Goal: Transaction & Acquisition: Download file/media

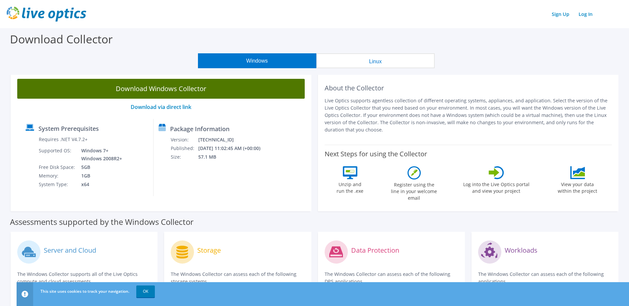
click at [221, 90] on link "Download Windows Collector" at bounding box center [161, 89] width 288 height 20
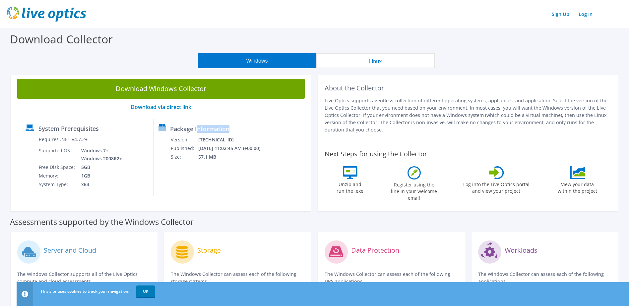
drag, startPoint x: 244, startPoint y: 161, endPoint x: 209, endPoint y: 129, distance: 48.1
click at [209, 129] on div "Package Information Version: [TECHNICAL_ID] Published: [DATE] 11:02:45 AM (+00:…" at bounding box center [208, 157] width 109 height 77
click at [210, 130] on label "Package Information" at bounding box center [199, 129] width 59 height 7
drag, startPoint x: 212, startPoint y: 133, endPoint x: 237, endPoint y: 157, distance: 34.5
click at [237, 157] on div "Package Information Version: [TECHNICAL_ID] Published: [DATE] 11:02:45 AM (+00:…" at bounding box center [208, 157] width 109 height 77
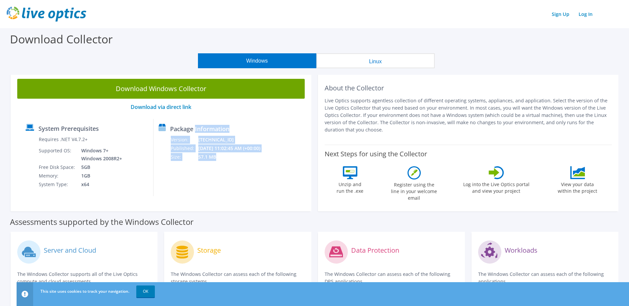
click at [237, 157] on td "57.1 MB" at bounding box center [233, 157] width 71 height 9
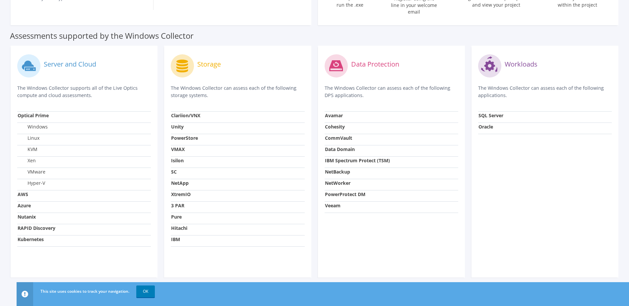
drag, startPoint x: 233, startPoint y: 156, endPoint x: 223, endPoint y: 217, distance: 61.9
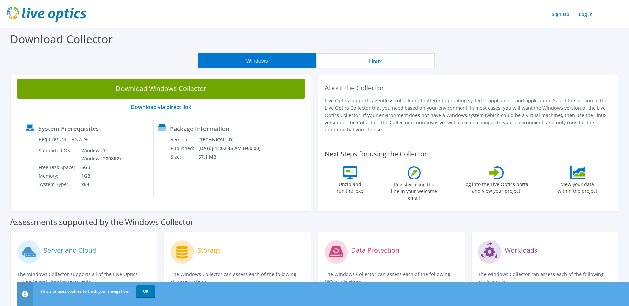
drag, startPoint x: 224, startPoint y: 216, endPoint x: 217, endPoint y: 118, distance: 98.4
click at [543, 216] on div "Assessments supported by the Windows Collector" at bounding box center [314, 220] width 609 height 17
